Goal: Task Accomplishment & Management: Complete application form

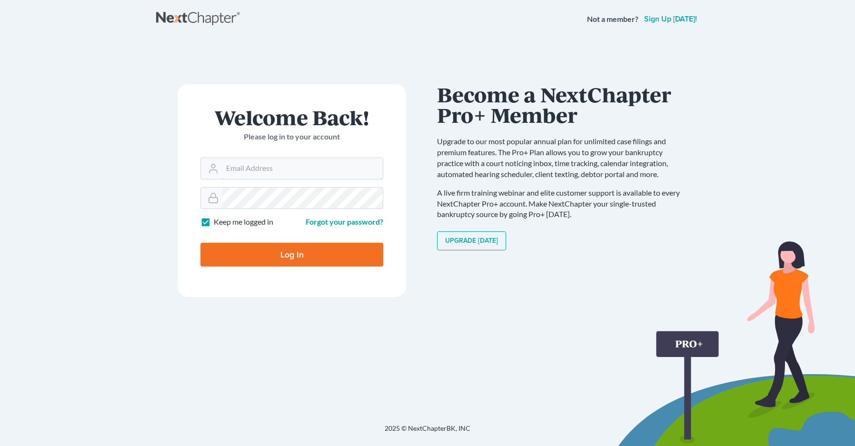
type input "[EMAIL_ADDRESS][DOMAIN_NAME]"
click at [299, 256] on input "Log In" at bounding box center [291, 255] width 183 height 24
type input "Thinking..."
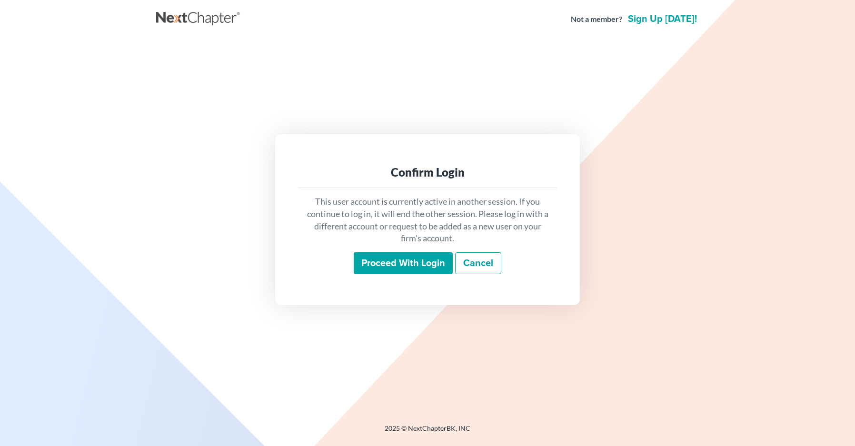
click at [421, 269] on input "Proceed with login" at bounding box center [403, 263] width 99 height 22
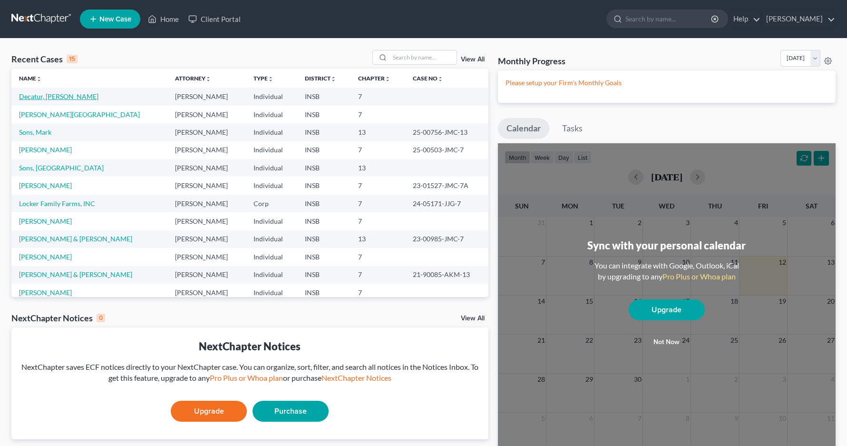
click at [44, 99] on link "Decatur, [PERSON_NAME]" at bounding box center [58, 96] width 79 height 8
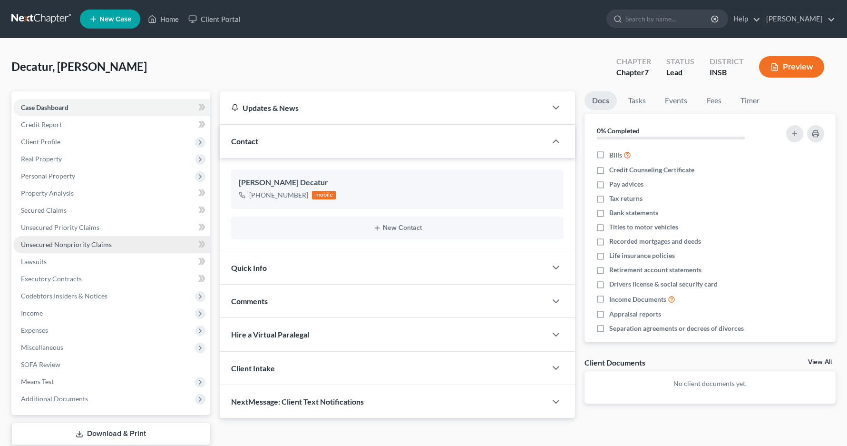
click at [86, 247] on span "Unsecured Nonpriority Claims" at bounding box center [66, 244] width 91 height 8
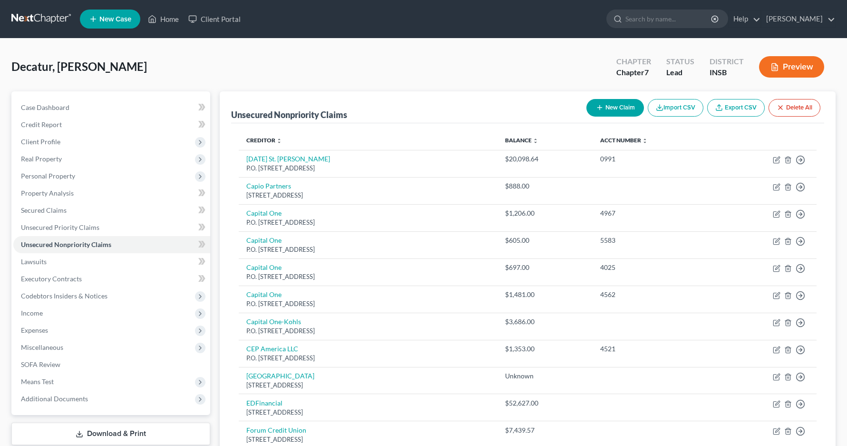
click at [610, 106] on button "New Claim" at bounding box center [616, 108] width 58 height 18
select select "0"
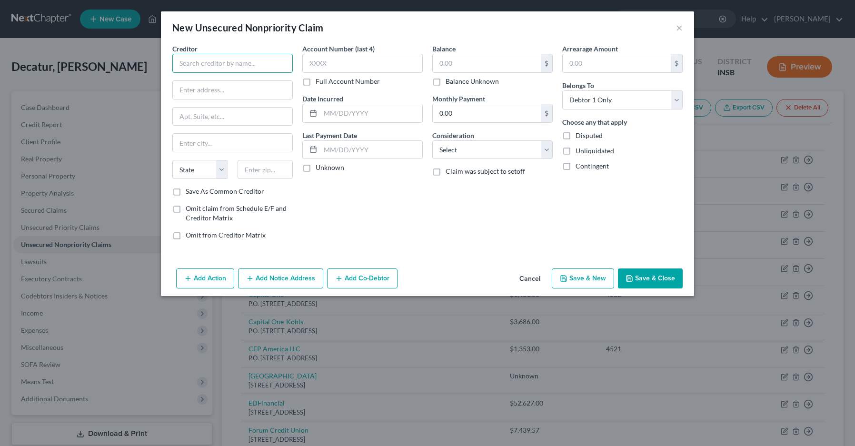
click at [200, 65] on input "text" at bounding box center [232, 63] width 120 height 19
type input "Indiana Lien, Inc."
type input "P.O.Box 87"
type input "C"
type input "Cicero"
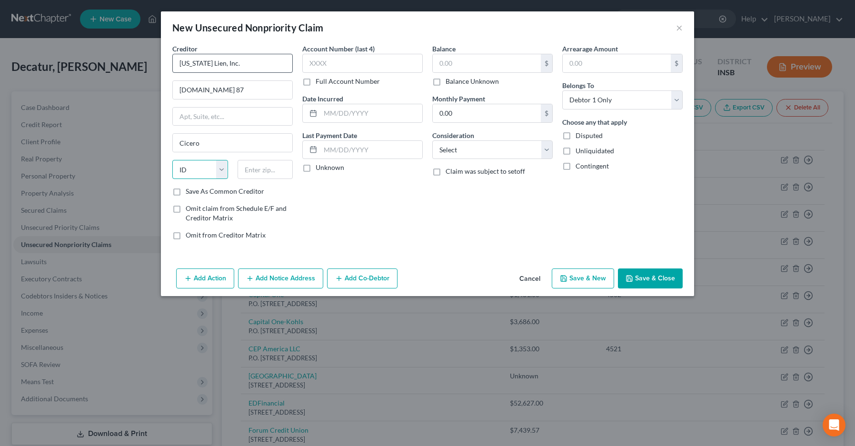
select select "15"
type input "4604"
click at [338, 67] on input "text" at bounding box center [362, 63] width 120 height 19
type input "6900"
click at [315, 82] on label "Full Account Number" at bounding box center [347, 82] width 64 height 10
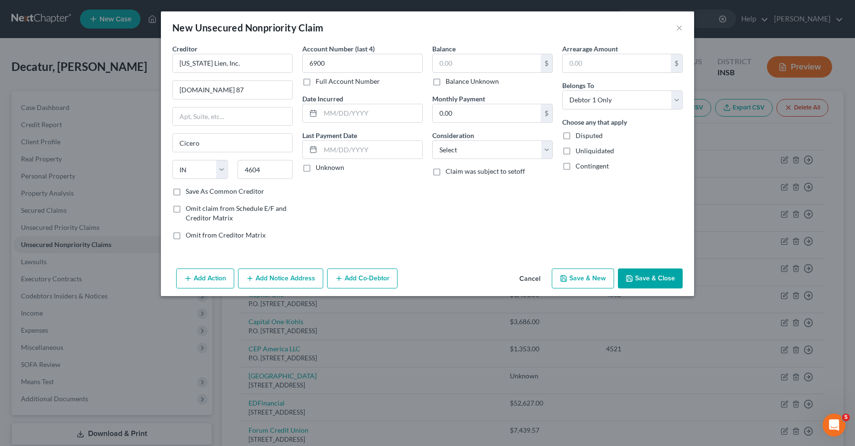
click at [319, 82] on input "Full Account Number" at bounding box center [322, 80] width 6 height 6
drag, startPoint x: 330, startPoint y: 60, endPoint x: 282, endPoint y: 60, distance: 48.5
click at [282, 60] on div "Creditor * Indiana Lien, Inc. P.O.Box 87 Cicero State AL AK AR AZ CA CO CT DE D…" at bounding box center [427, 146] width 520 height 204
type input "96900"
click at [459, 64] on input "text" at bounding box center [487, 63] width 108 height 18
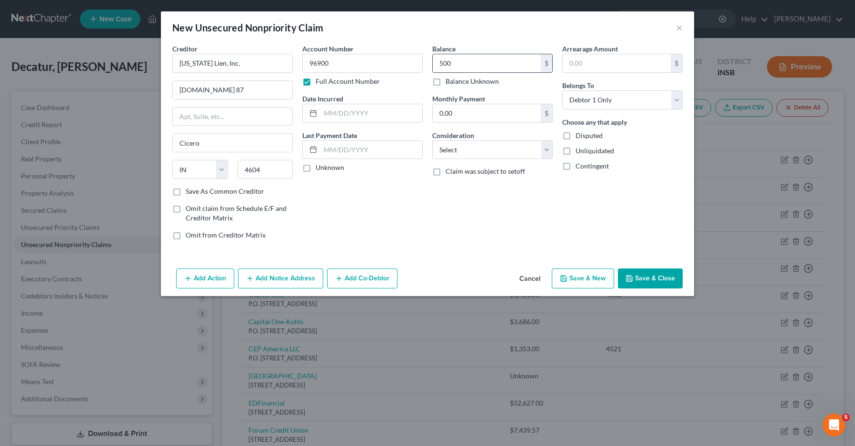
type input "500"
type input "96900500"
click at [465, 69] on input "text" at bounding box center [487, 63] width 108 height 18
type input "385"
click at [643, 282] on button "Save & Close" at bounding box center [650, 278] width 65 height 20
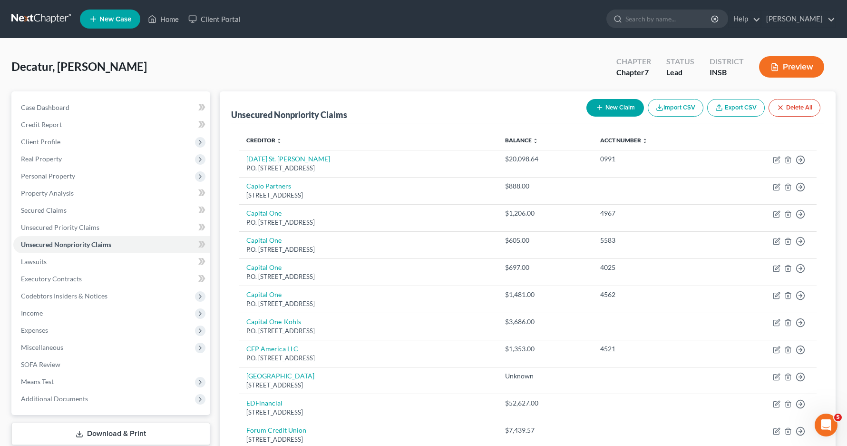
click at [609, 110] on button "New Claim" at bounding box center [616, 108] width 58 height 18
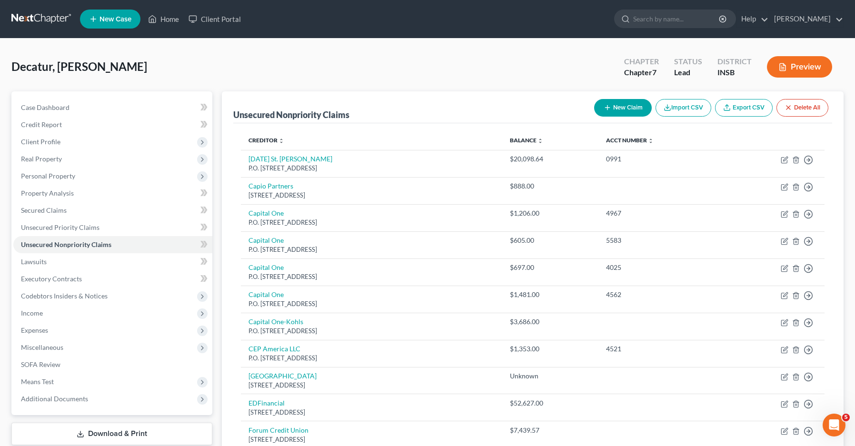
select select "0"
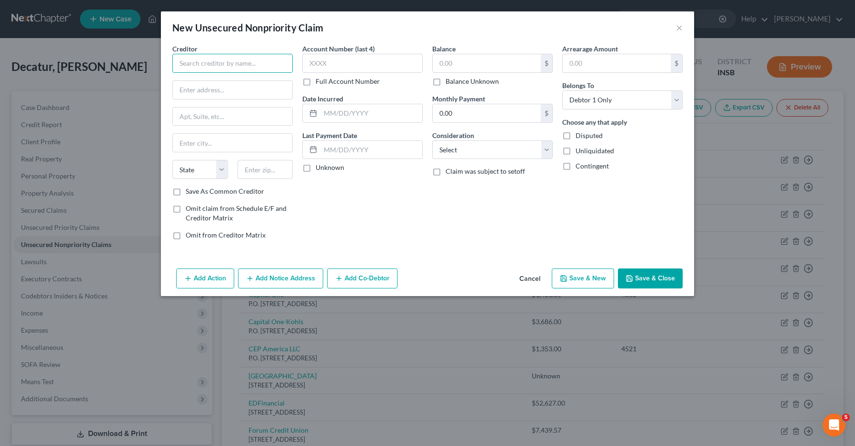
click at [259, 66] on input "text" at bounding box center [232, 63] width 120 height 19
type input "Ameripath"
type input "P O Box 740975"
type input "Cincinnati"
select select "36"
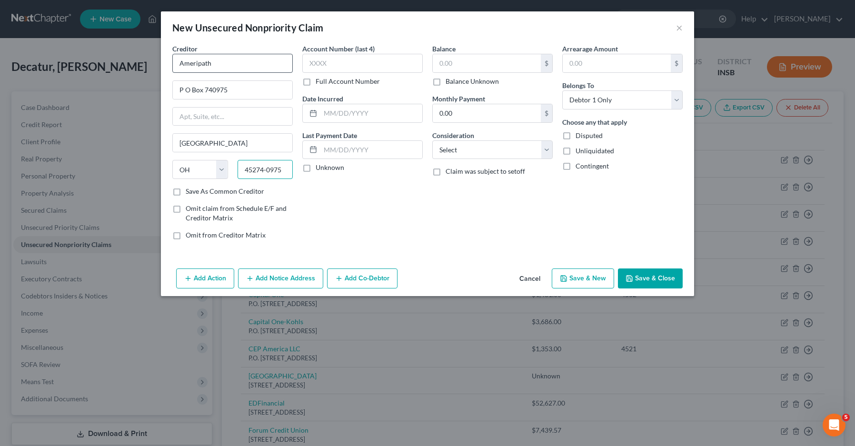
type input "45274-0975"
click at [343, 65] on input "text" at bounding box center [362, 63] width 120 height 19
click at [479, 66] on input "text" at bounding box center [487, 63] width 108 height 18
type input "285.00"
click at [651, 279] on button "Save & Close" at bounding box center [650, 278] width 65 height 20
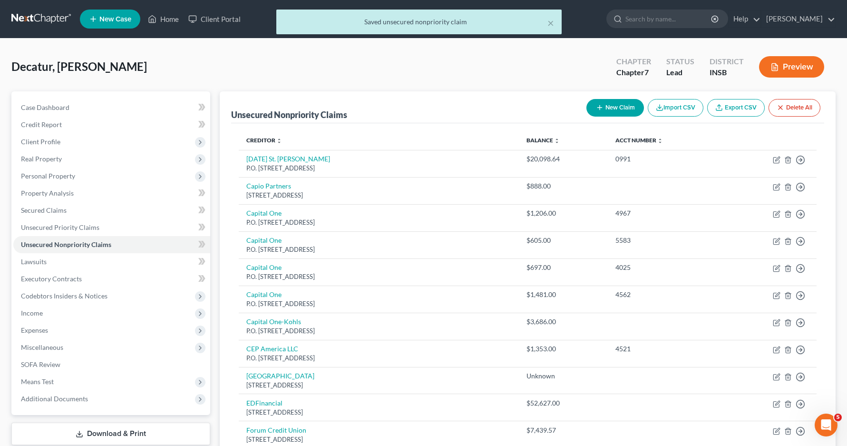
click at [623, 109] on button "New Claim" at bounding box center [616, 108] width 58 height 18
select select "0"
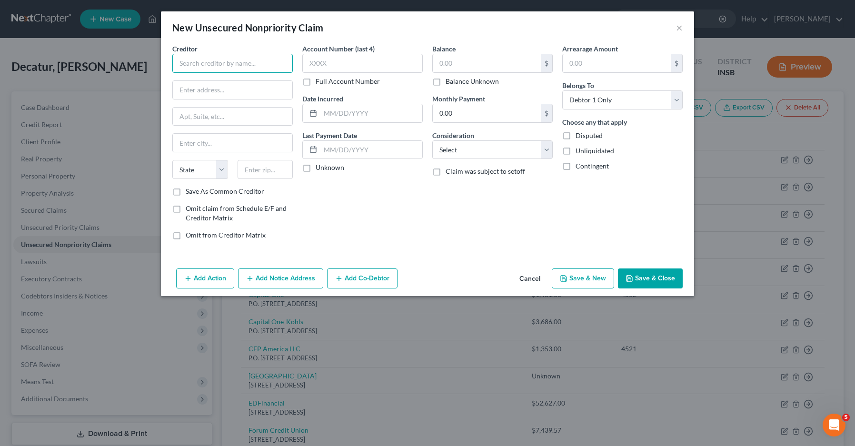
click at [224, 66] on input "text" at bounding box center [232, 63] width 120 height 19
click at [244, 66] on input "Lafayette" at bounding box center [232, 63] width 120 height 19
type input "Lafayette Emergency Physicians"
type input "P. O. Box 2306"
type input "Indianapolis"
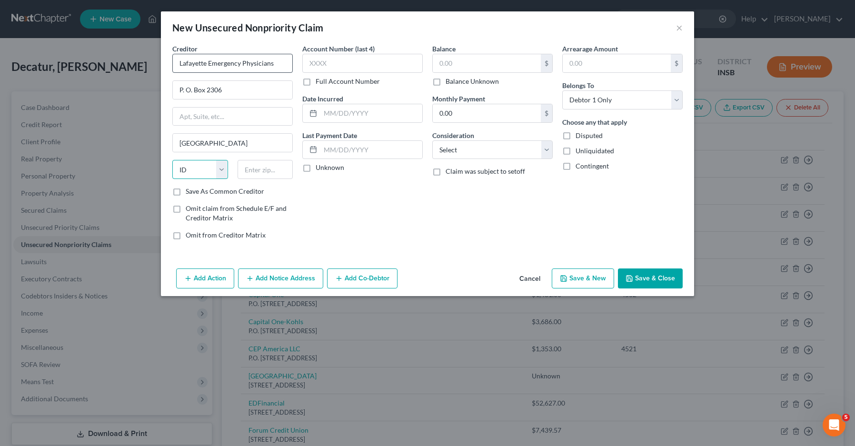
select select "15"
type input "46206"
click at [377, 64] on input "text" at bounding box center [362, 63] width 120 height 19
click at [471, 65] on input "text" at bounding box center [487, 63] width 108 height 18
type input "872.00"
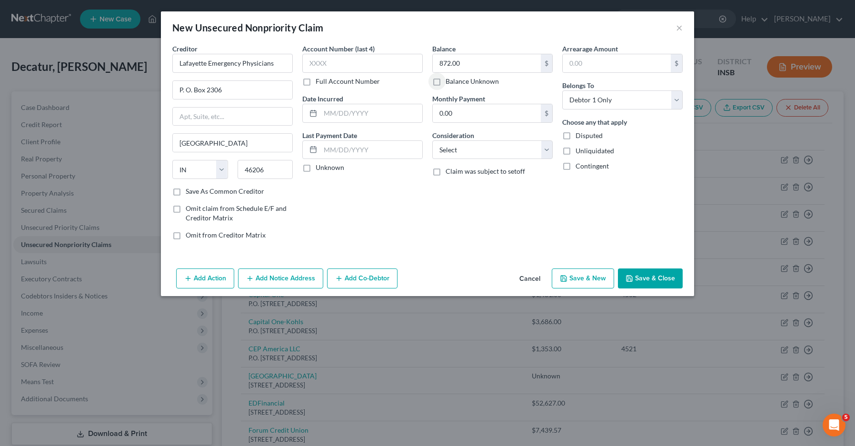
click at [667, 277] on button "Save & Close" at bounding box center [650, 278] width 65 height 20
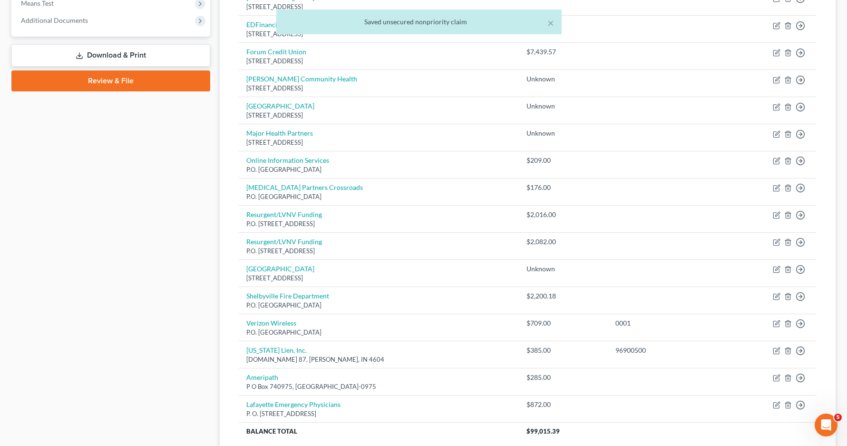
scroll to position [364, 0]
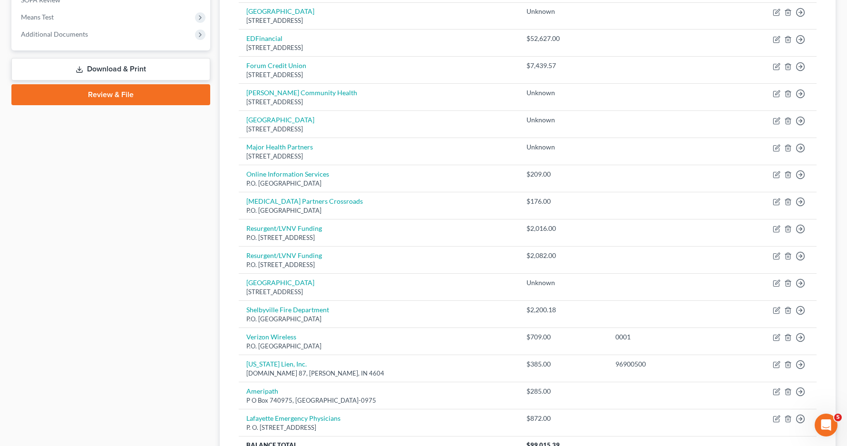
click at [102, 69] on link "Download & Print" at bounding box center [110, 69] width 199 height 22
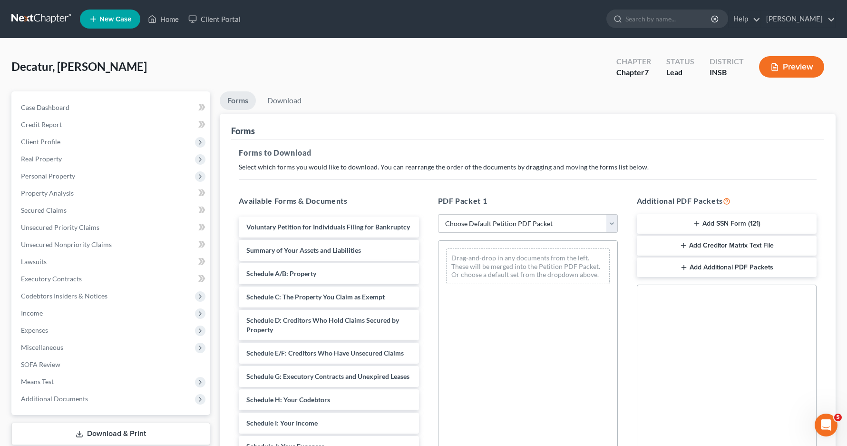
click at [618, 225] on div "PDF Packet 1 Choose Default Petition PDF Packet Complete Bankruptcy Petition (a…" at bounding box center [528, 348] width 199 height 323
click at [614, 227] on select "Choose Default Petition PDF Packet Complete Bankruptcy Petition (all forms and …" at bounding box center [528, 223] width 180 height 19
select select "0"
click at [438, 214] on select "Choose Default Petition PDF Packet Complete Bankruptcy Petition (all forms and …" at bounding box center [528, 223] width 180 height 19
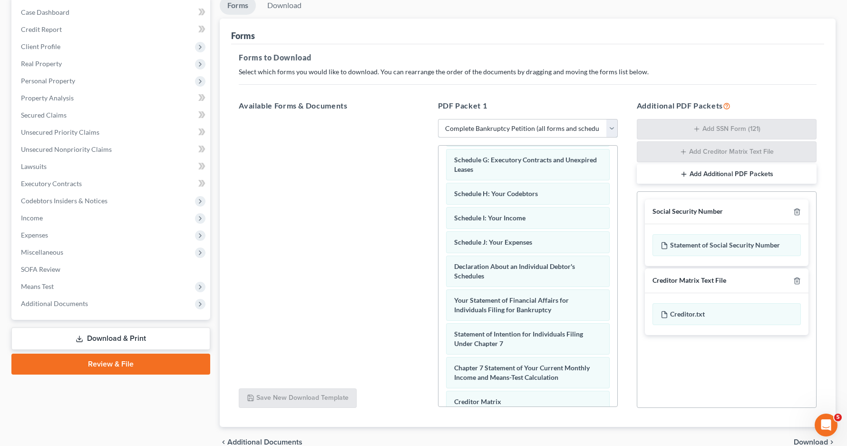
scroll to position [170, 0]
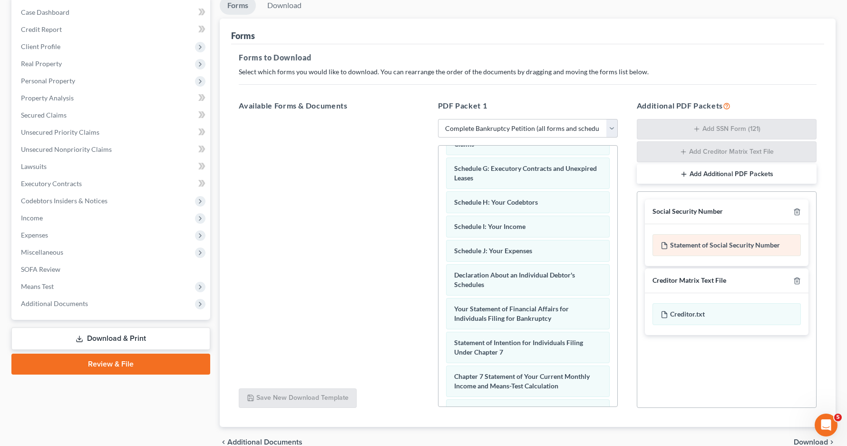
click at [738, 248] on div "Statement of Social Security Number" at bounding box center [727, 245] width 148 height 22
click at [744, 249] on div "Statement of Social Security Number" at bounding box center [727, 245] width 148 height 22
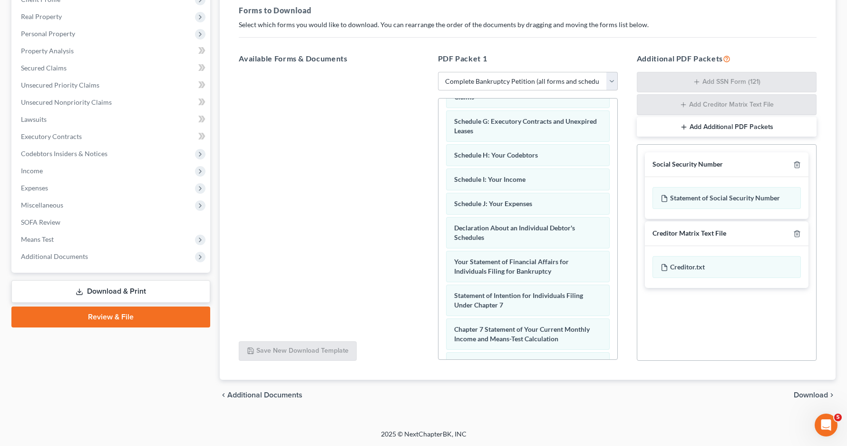
scroll to position [143, 0]
click at [805, 392] on span "Download" at bounding box center [811, 395] width 34 height 8
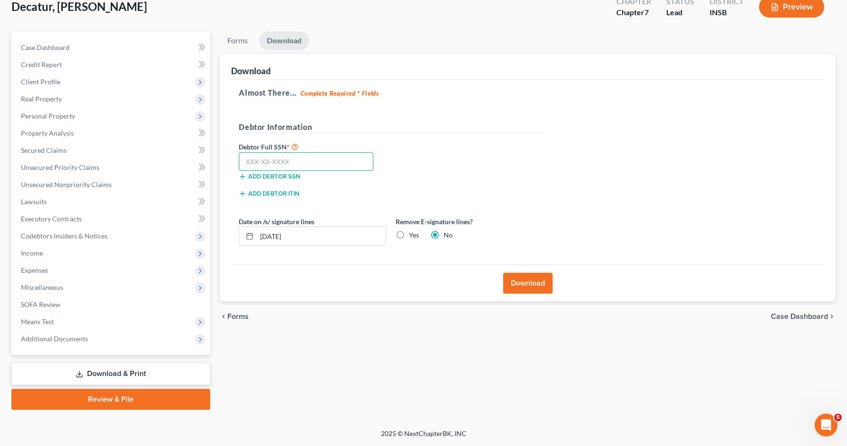
click at [276, 163] on input "text" at bounding box center [306, 161] width 135 height 19
type input "304-08-2267"
click at [531, 284] on button "Download" at bounding box center [527, 283] width 49 height 21
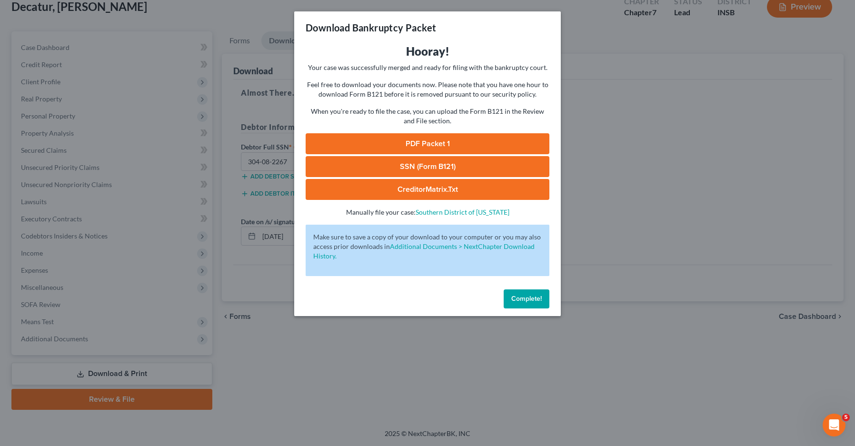
click at [437, 145] on link "PDF Packet 1" at bounding box center [427, 143] width 244 height 21
click at [409, 173] on link "SSN (Form B121)" at bounding box center [427, 166] width 244 height 21
click at [424, 193] on link "CreditorMatrix.txt" at bounding box center [427, 189] width 244 height 21
click at [527, 298] on span "Complete!" at bounding box center [526, 299] width 30 height 8
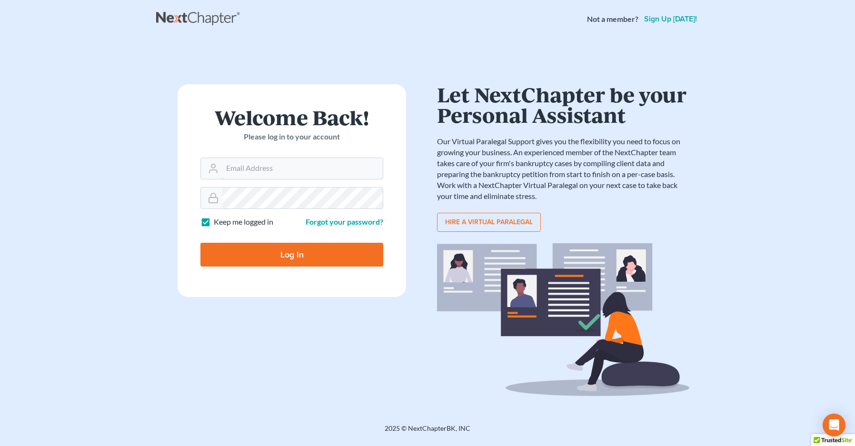
type input "[EMAIL_ADDRESS][DOMAIN_NAME]"
click at [285, 256] on input "Log In" at bounding box center [291, 255] width 183 height 24
type input "Thinking..."
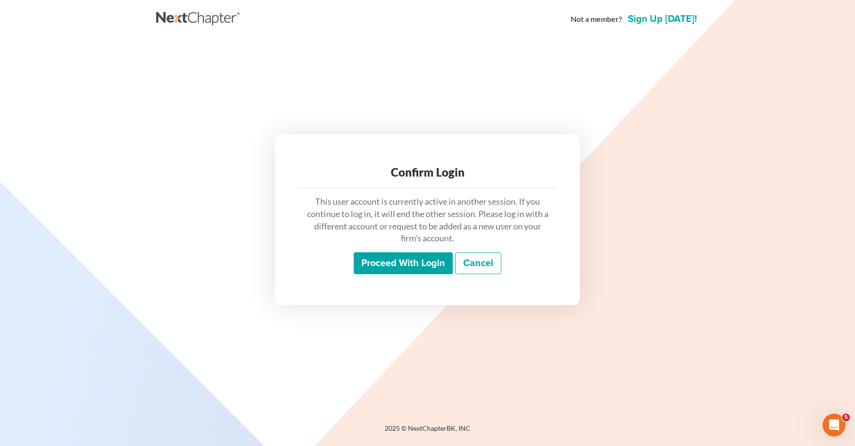
click at [425, 263] on input "Proceed with login" at bounding box center [403, 263] width 99 height 22
